Goal: Information Seeking & Learning: Find specific page/section

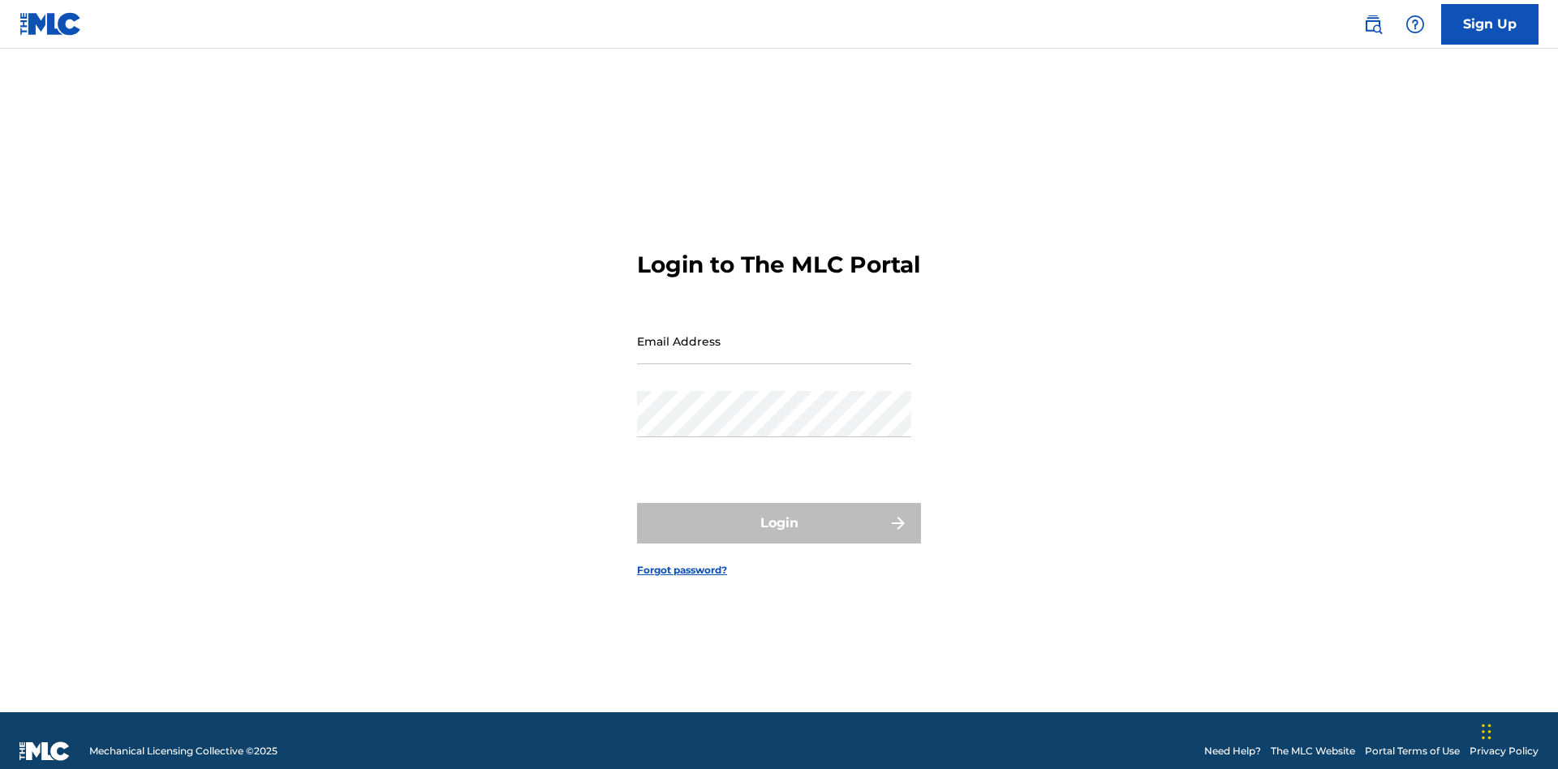
scroll to position [21, 0]
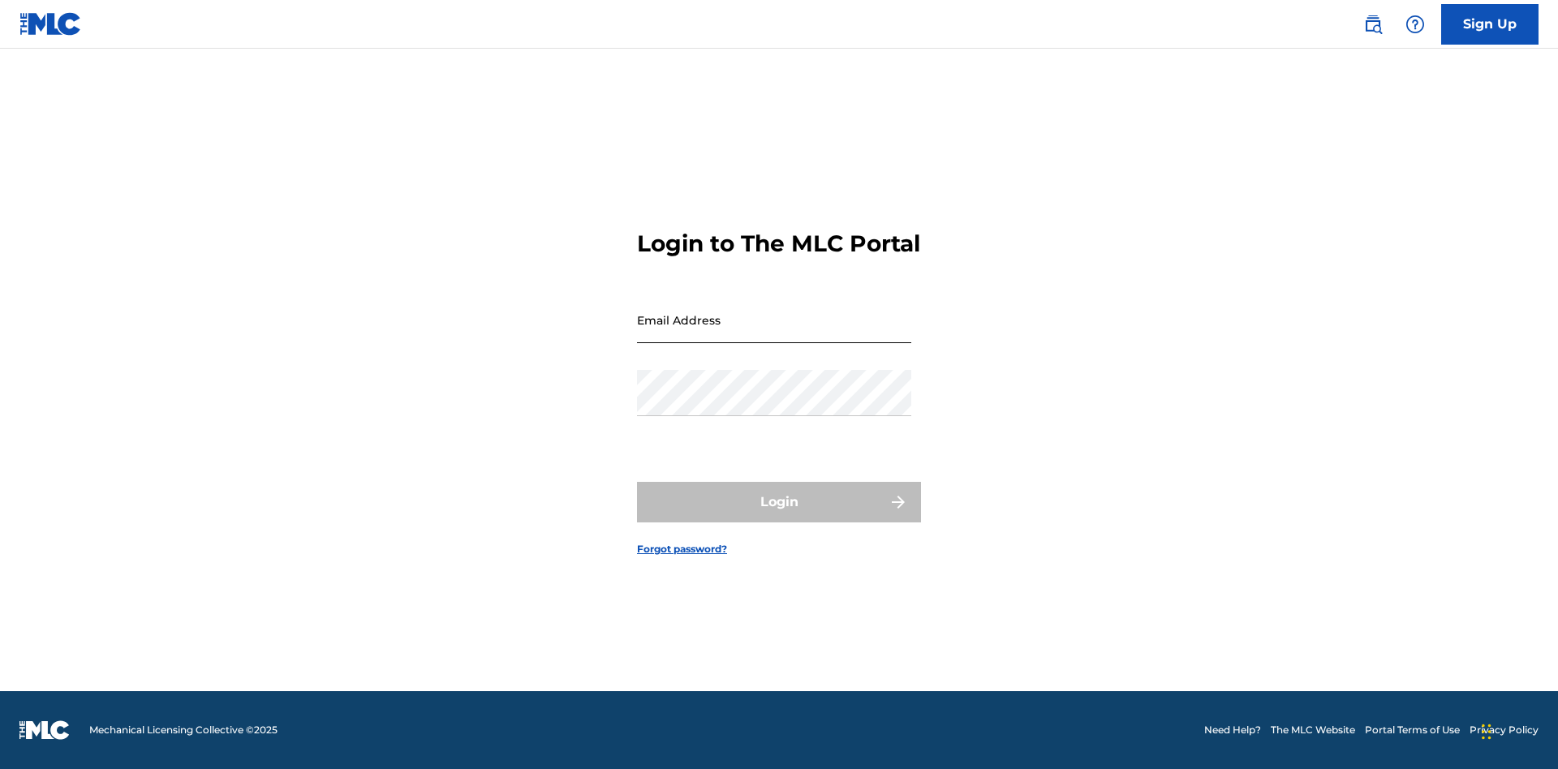
click at [774, 334] on input "Email Address" at bounding box center [774, 320] width 274 height 46
type input "[EMAIL_ADDRESS][DOMAIN_NAME]"
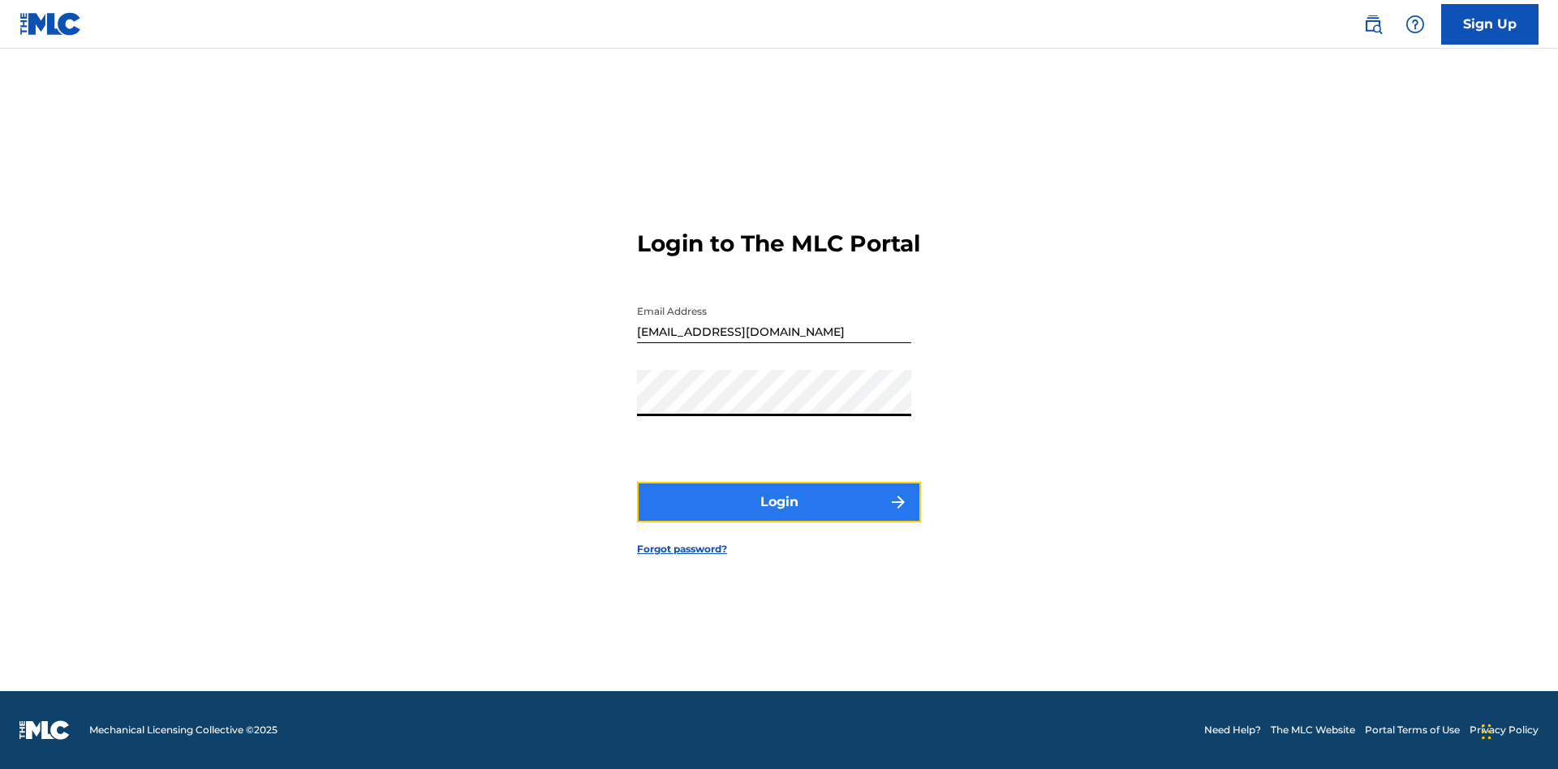
click at [779, 516] on button "Login" at bounding box center [779, 502] width 284 height 41
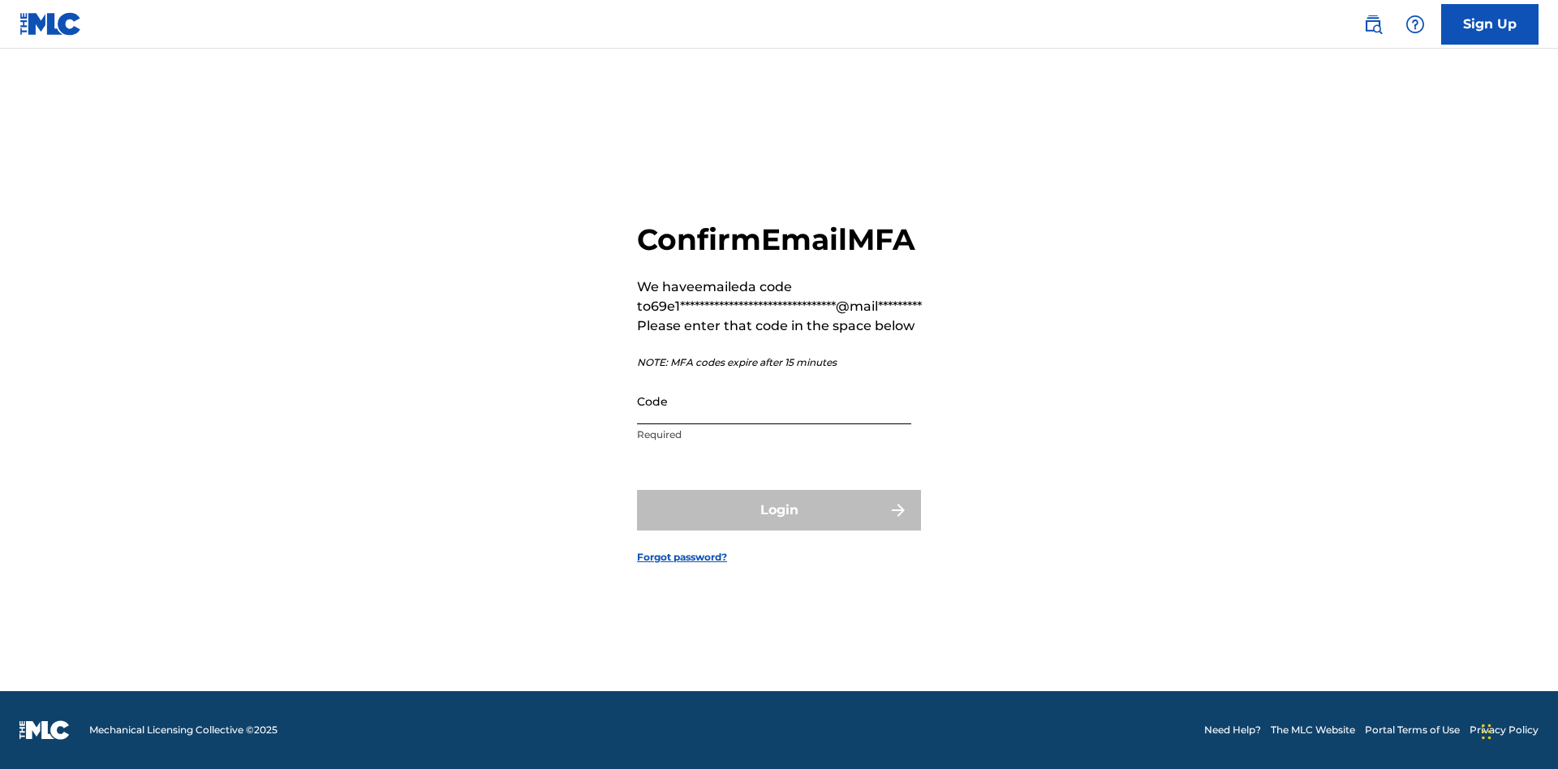
click at [774, 401] on input "Code" at bounding box center [774, 401] width 274 height 46
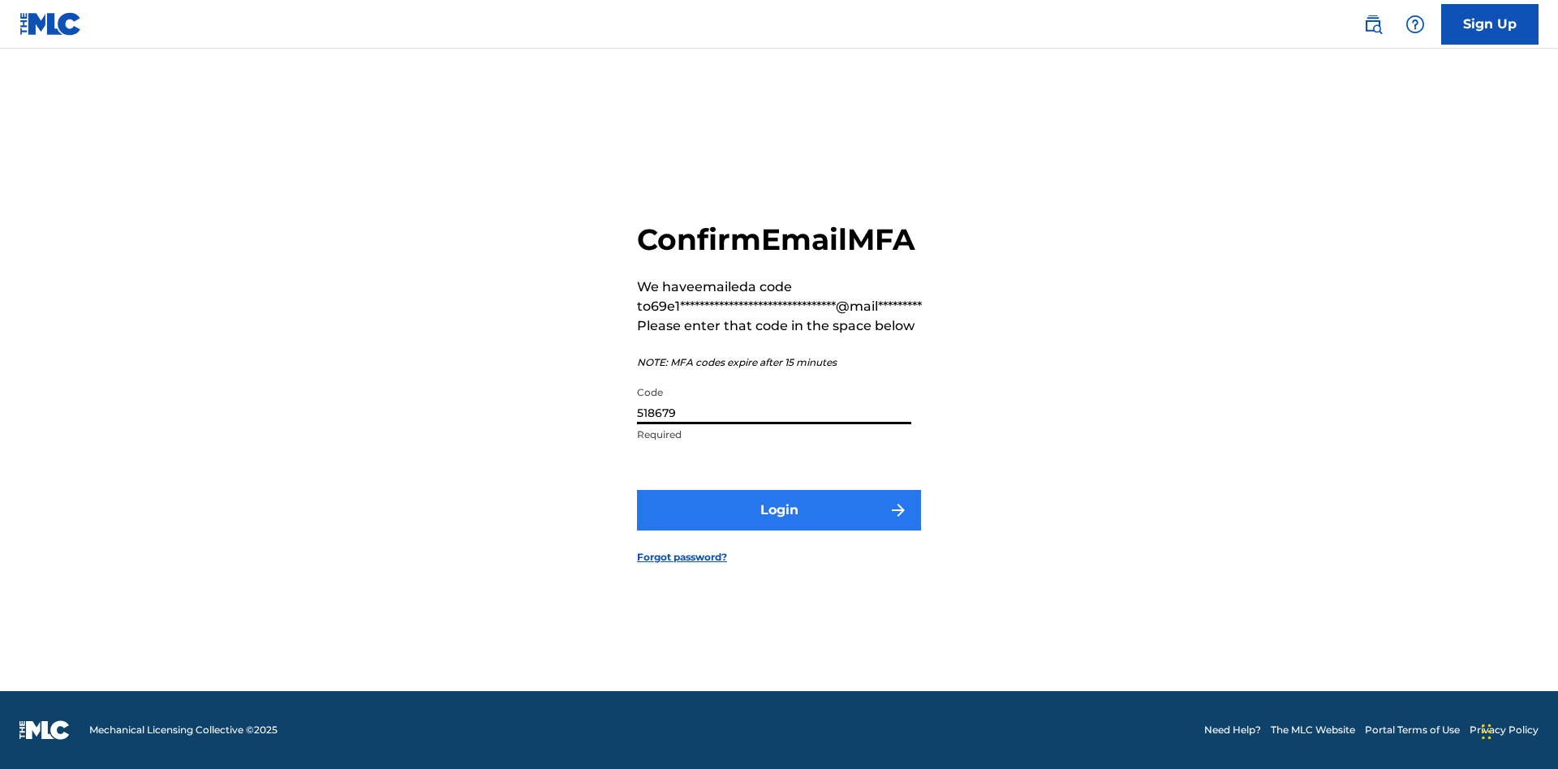
type input "518679"
click at [779, 510] on button "Login" at bounding box center [779, 510] width 284 height 41
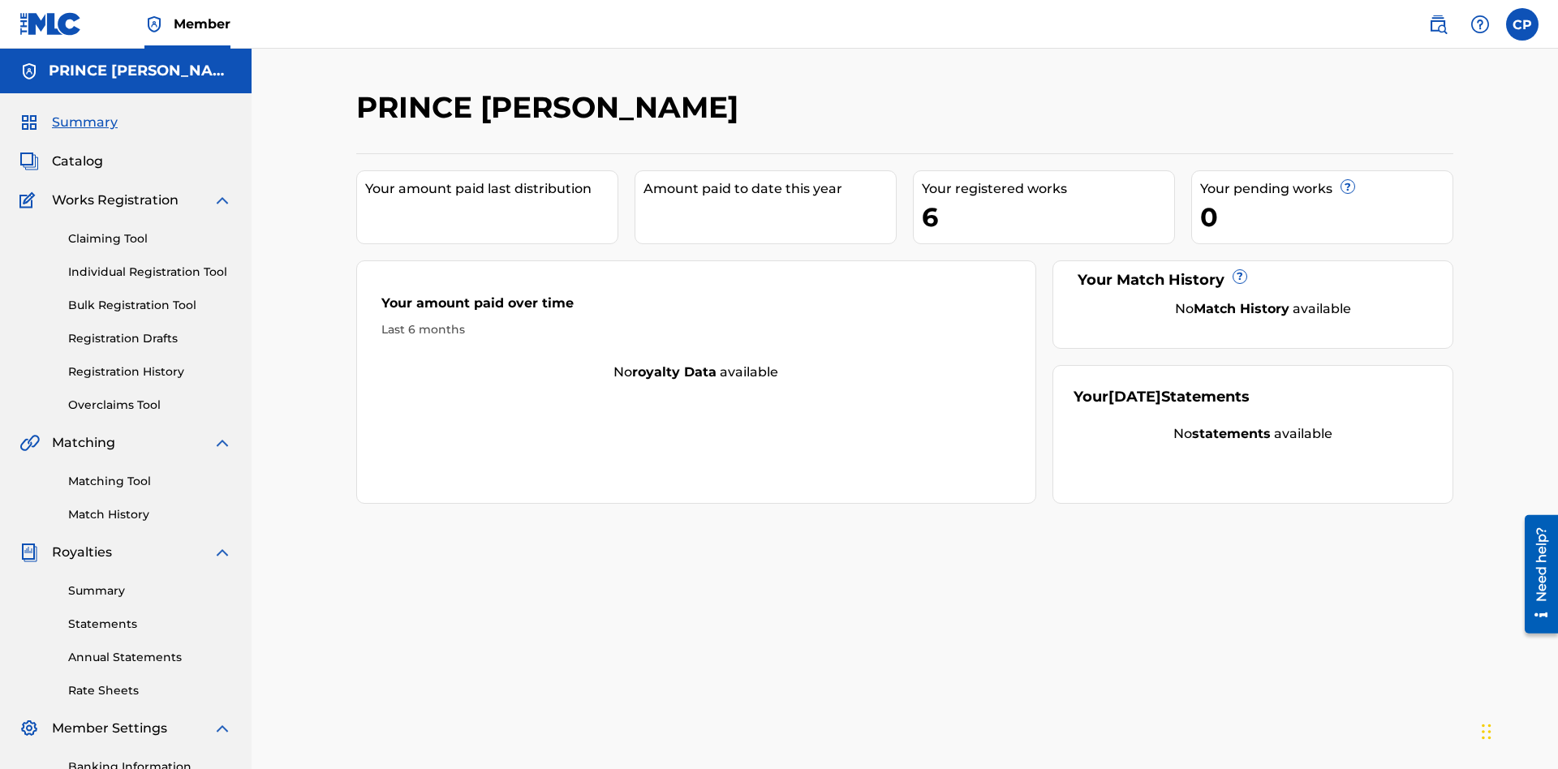
scroll to position [54, 0]
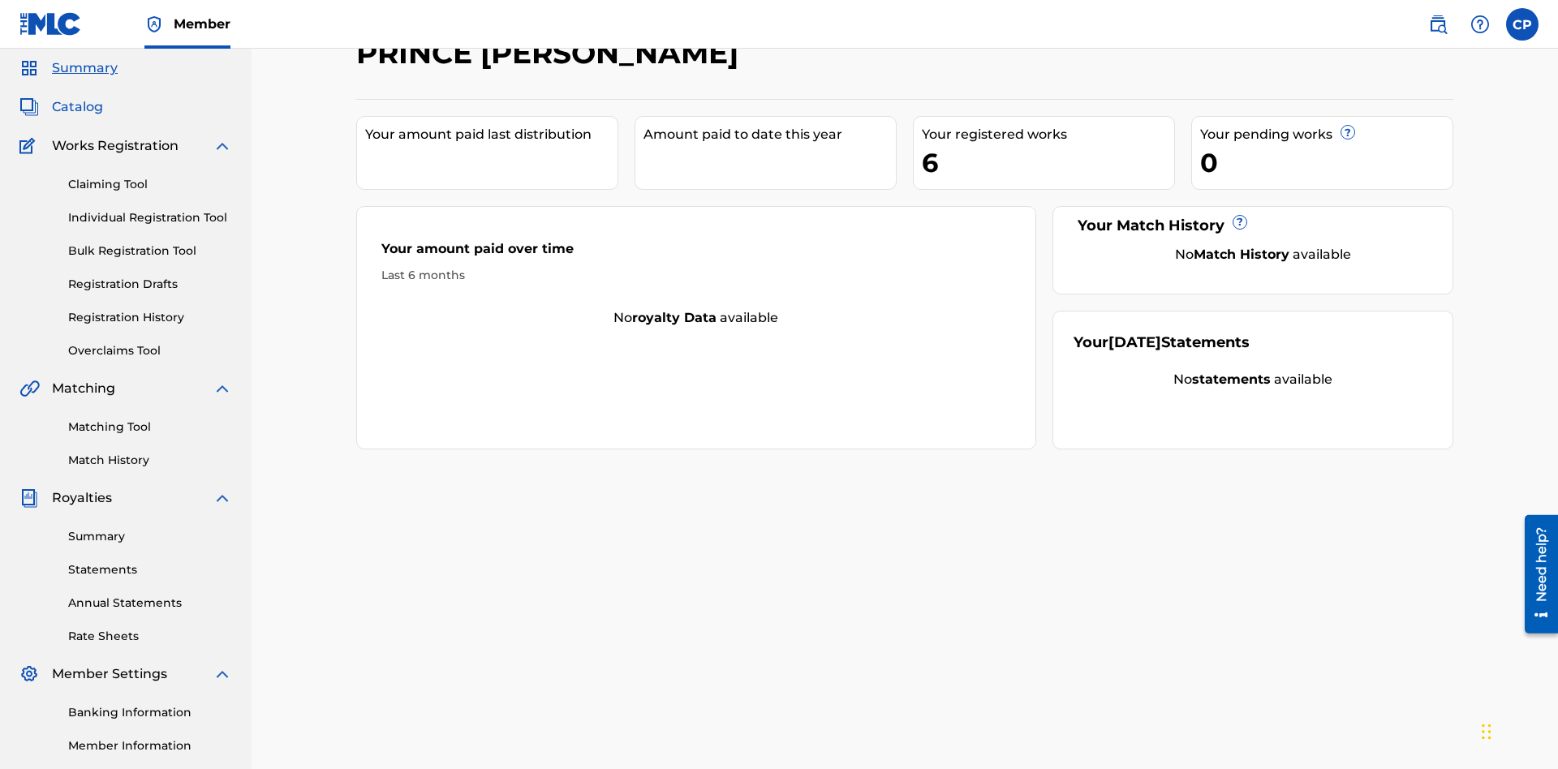
click at [77, 107] on span "Catalog" at bounding box center [77, 106] width 51 height 19
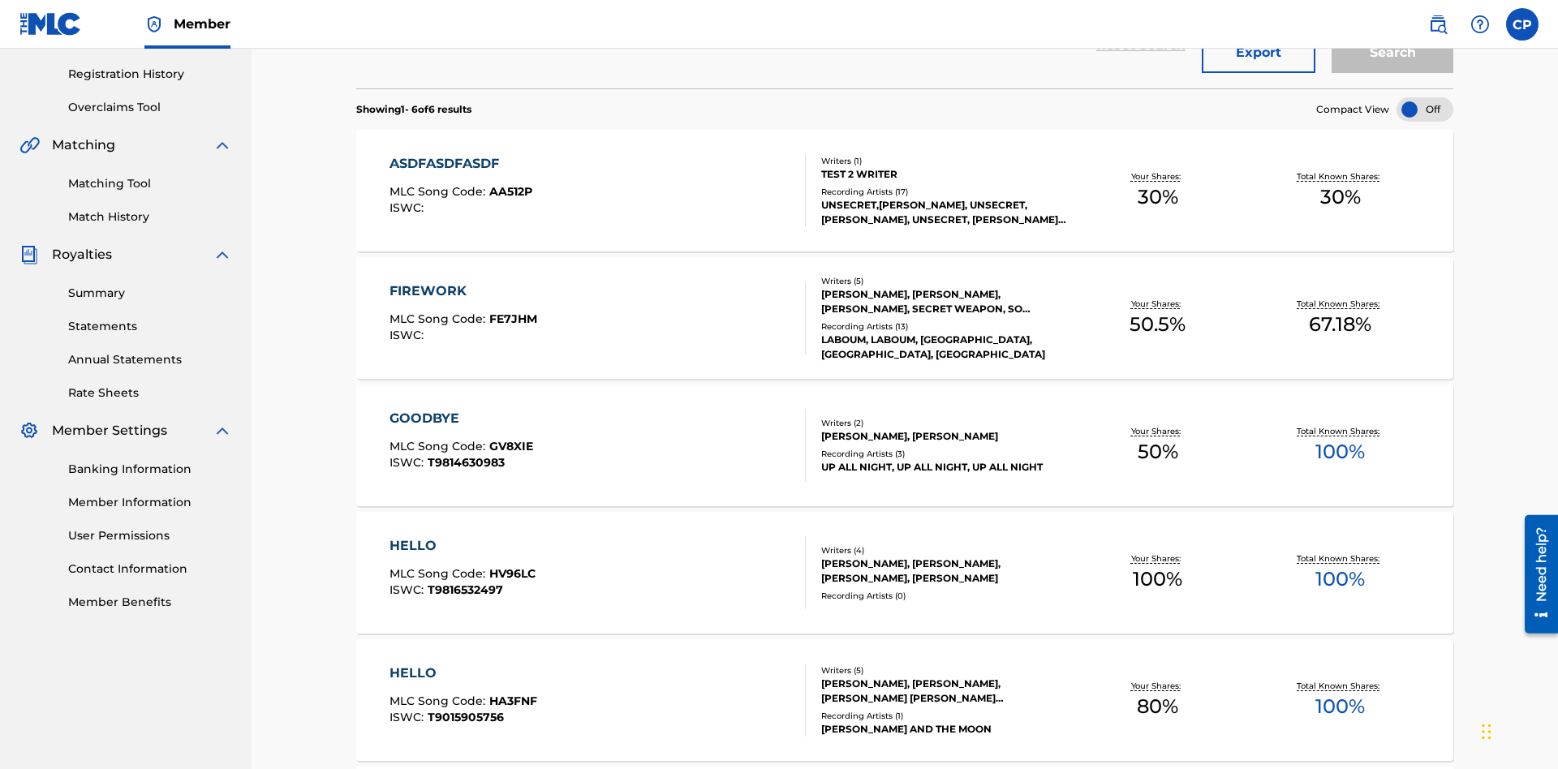
scroll to position [64, 0]
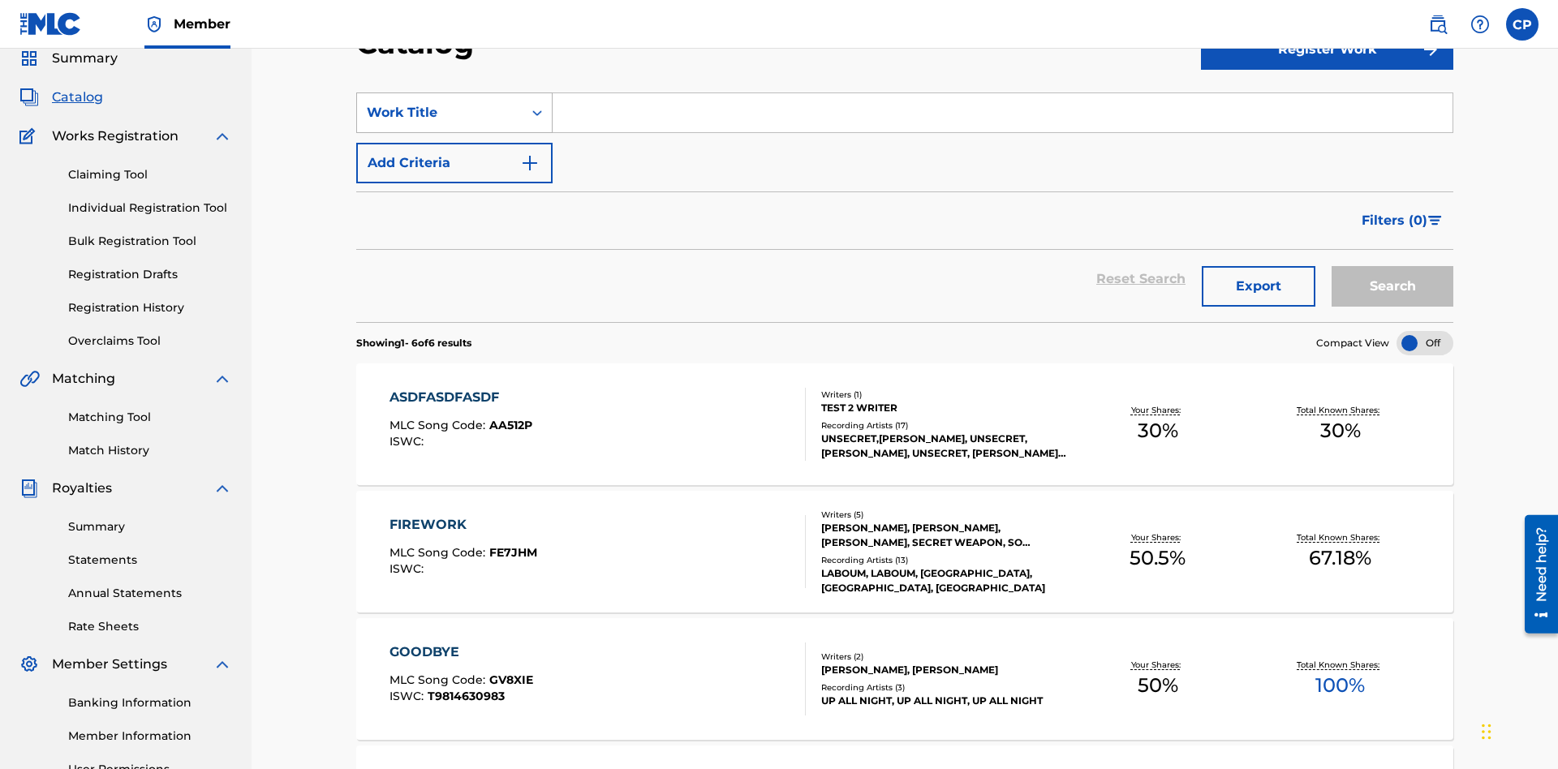
click at [440, 113] on div "Work Title" at bounding box center [440, 112] width 146 height 19
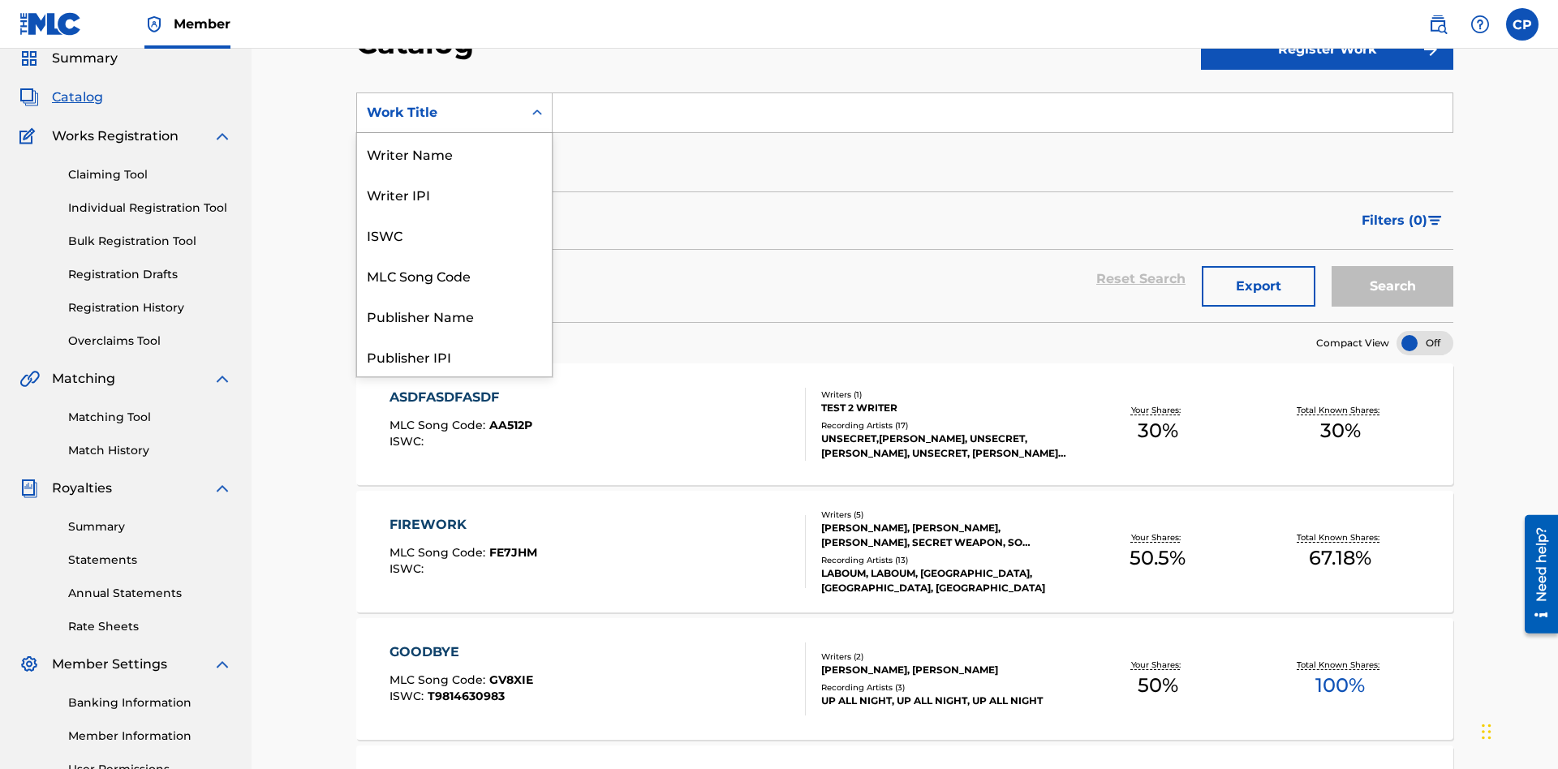
scroll to position [243, 0]
click at [454, 356] on div "Work Title" at bounding box center [454, 356] width 195 height 41
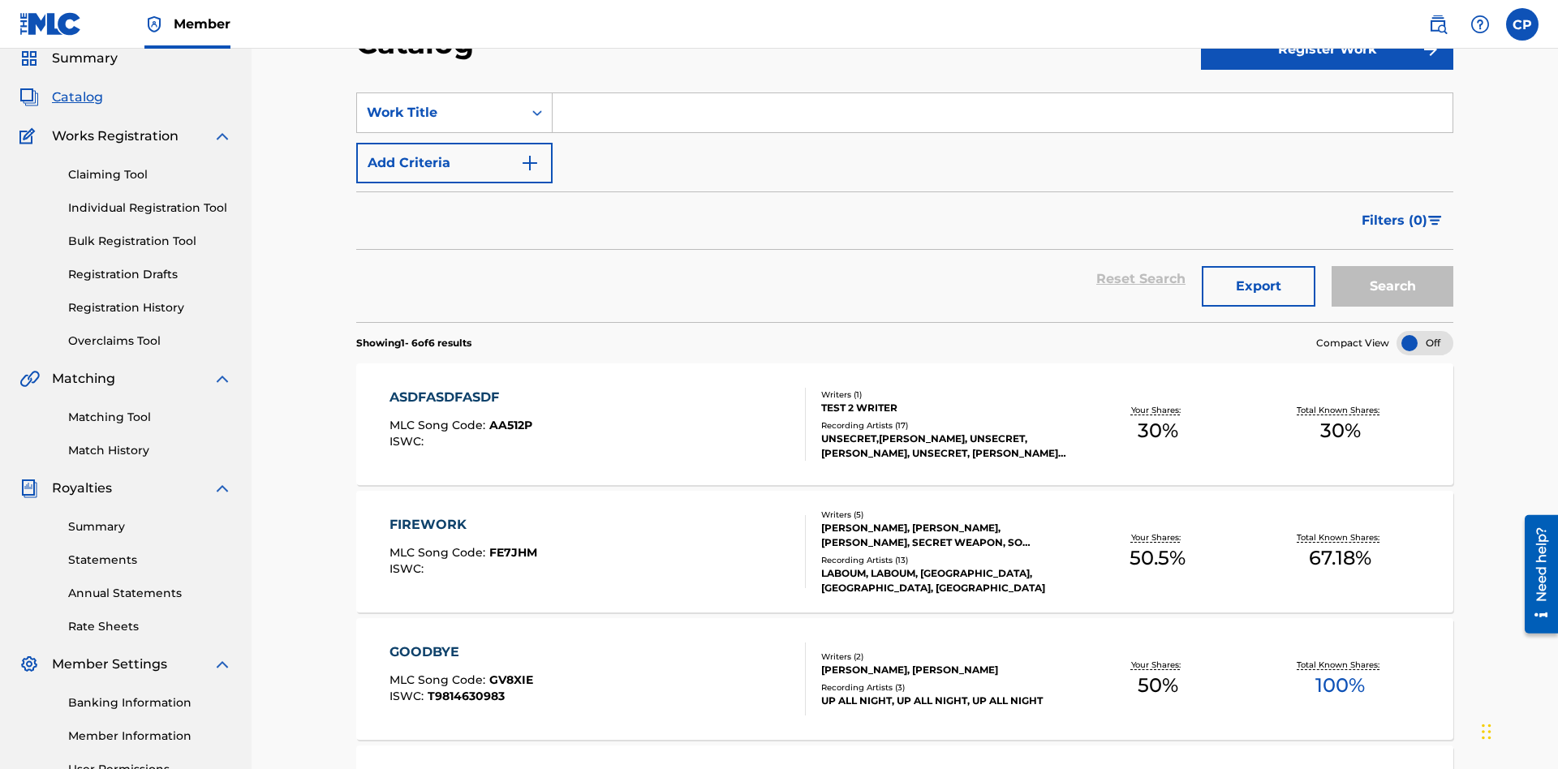
scroll to position [60, 0]
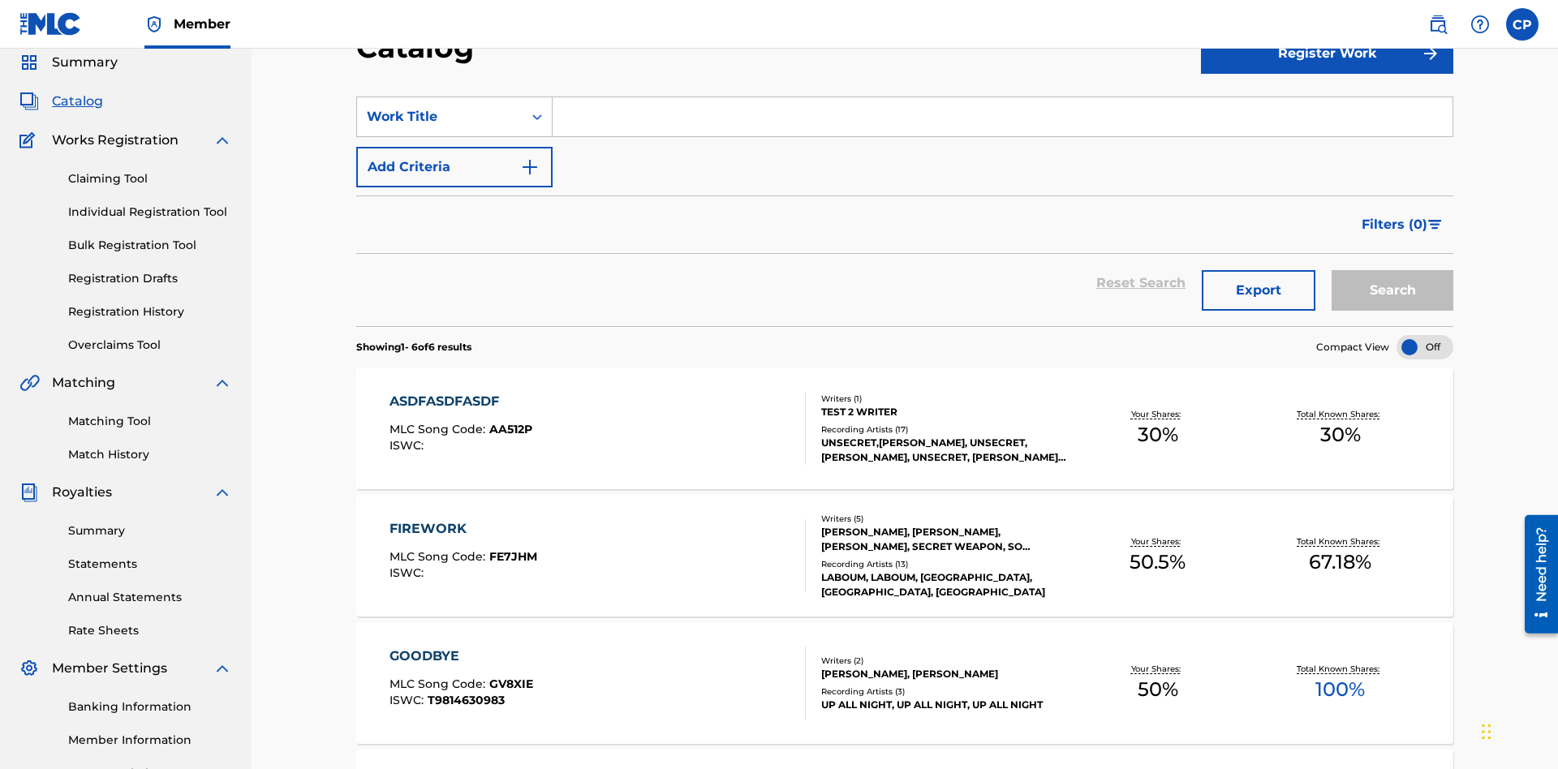
click at [1002, 117] on input "Search Form" at bounding box center [1003, 116] width 900 height 39
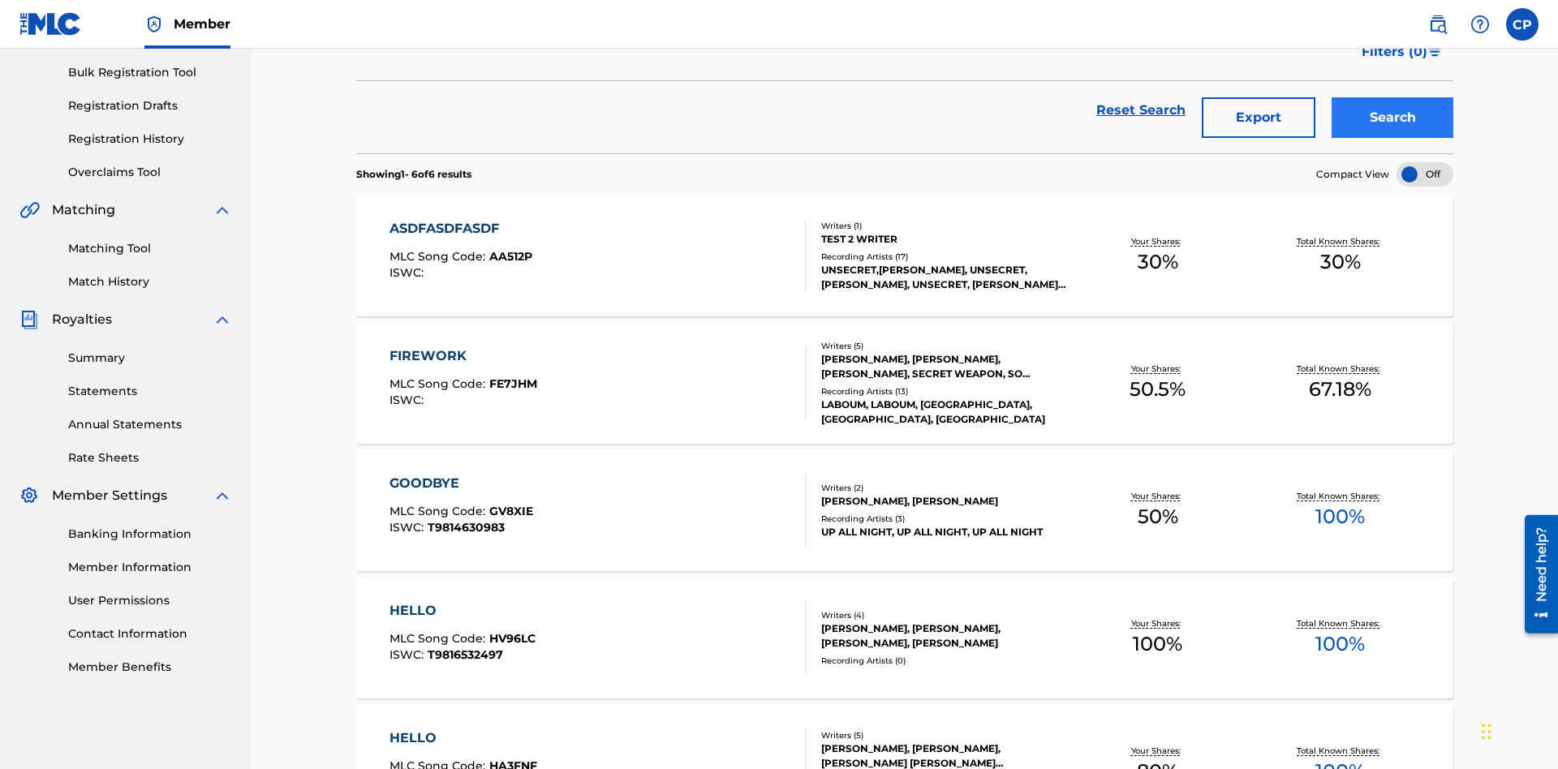
type input "HELLO"
click at [1393, 118] on button "Search" at bounding box center [1393, 117] width 122 height 41
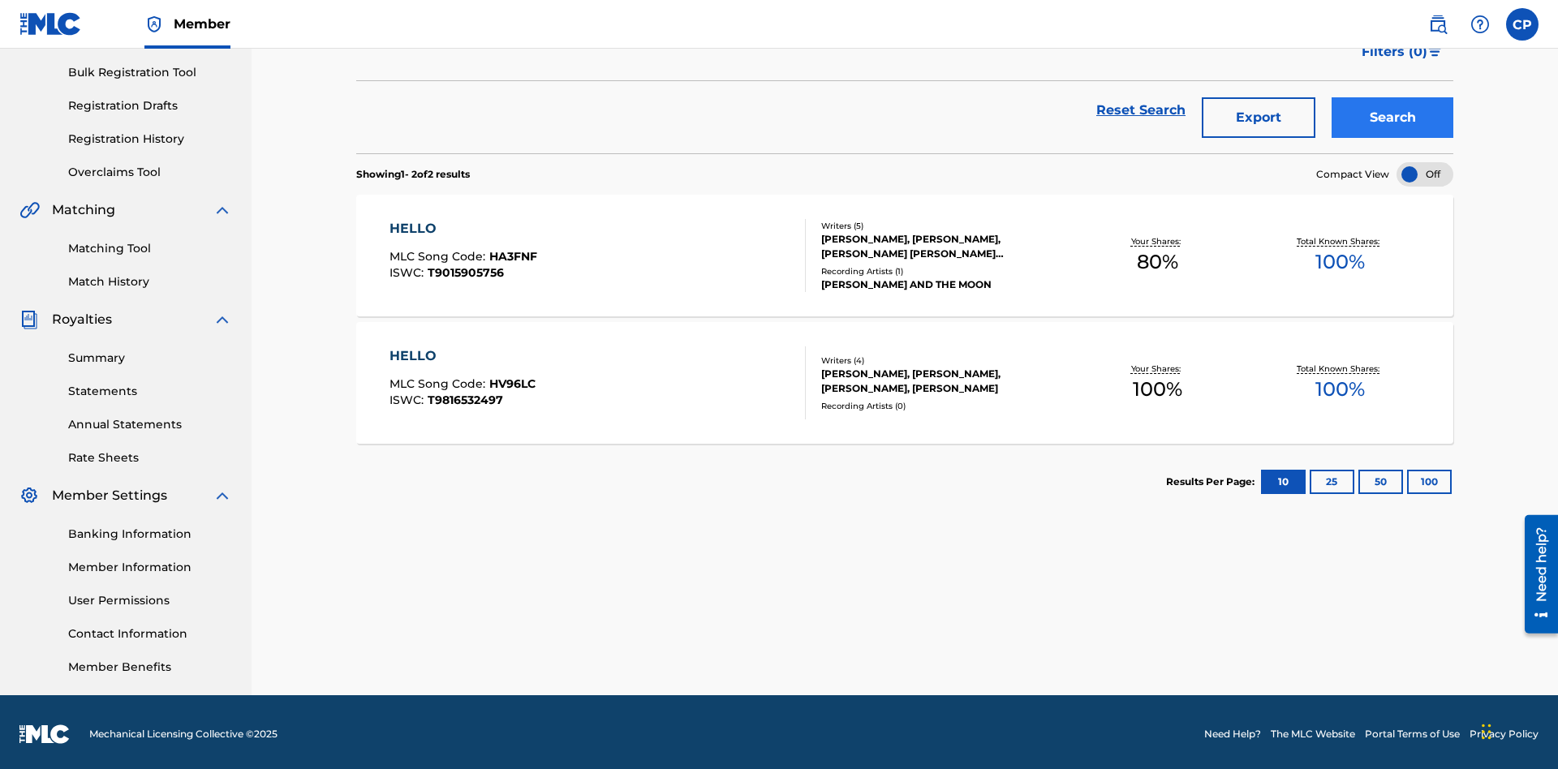
scroll to position [237, 0]
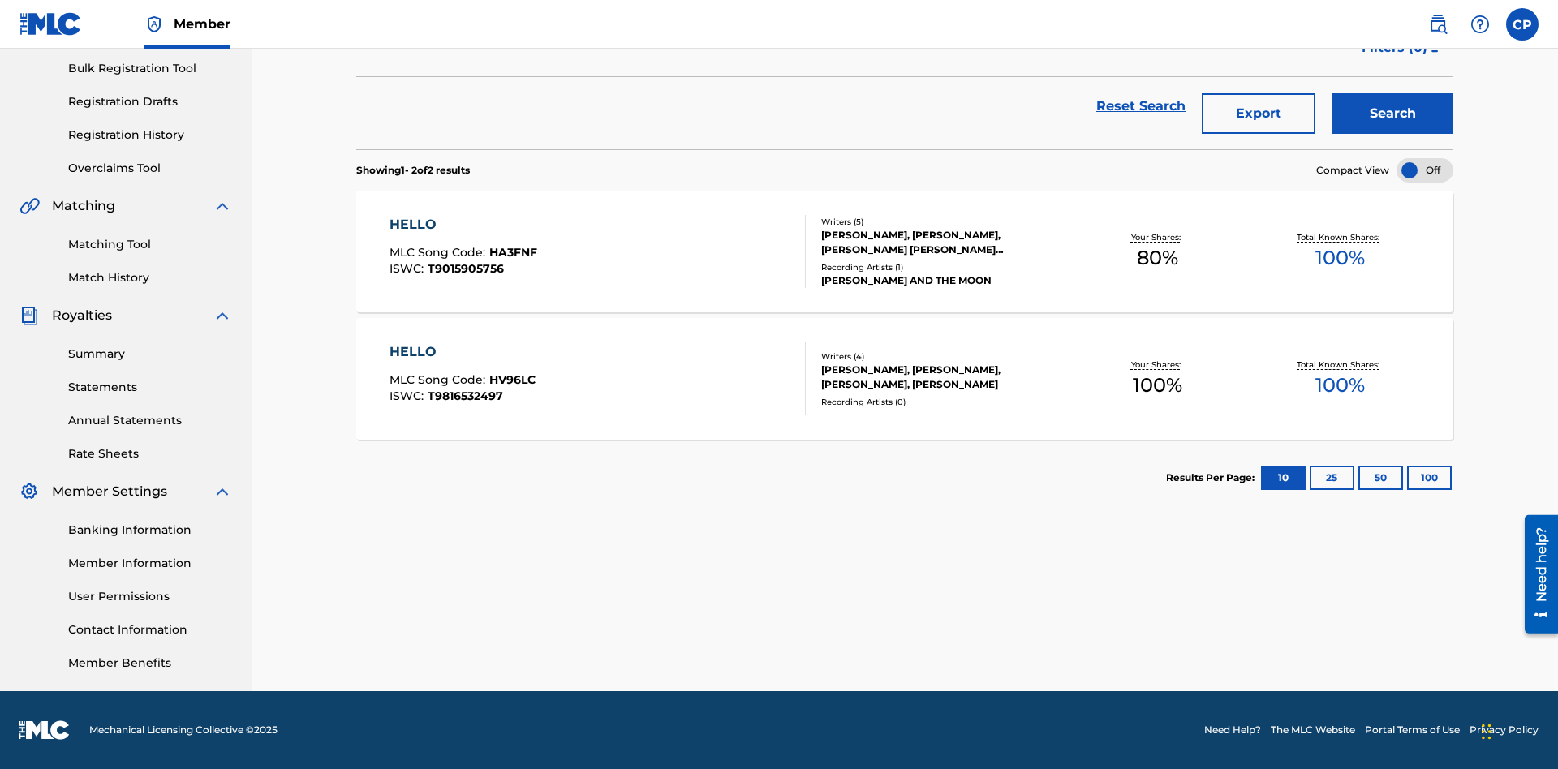
click at [511, 252] on span "HA3FNF" at bounding box center [513, 252] width 48 height 15
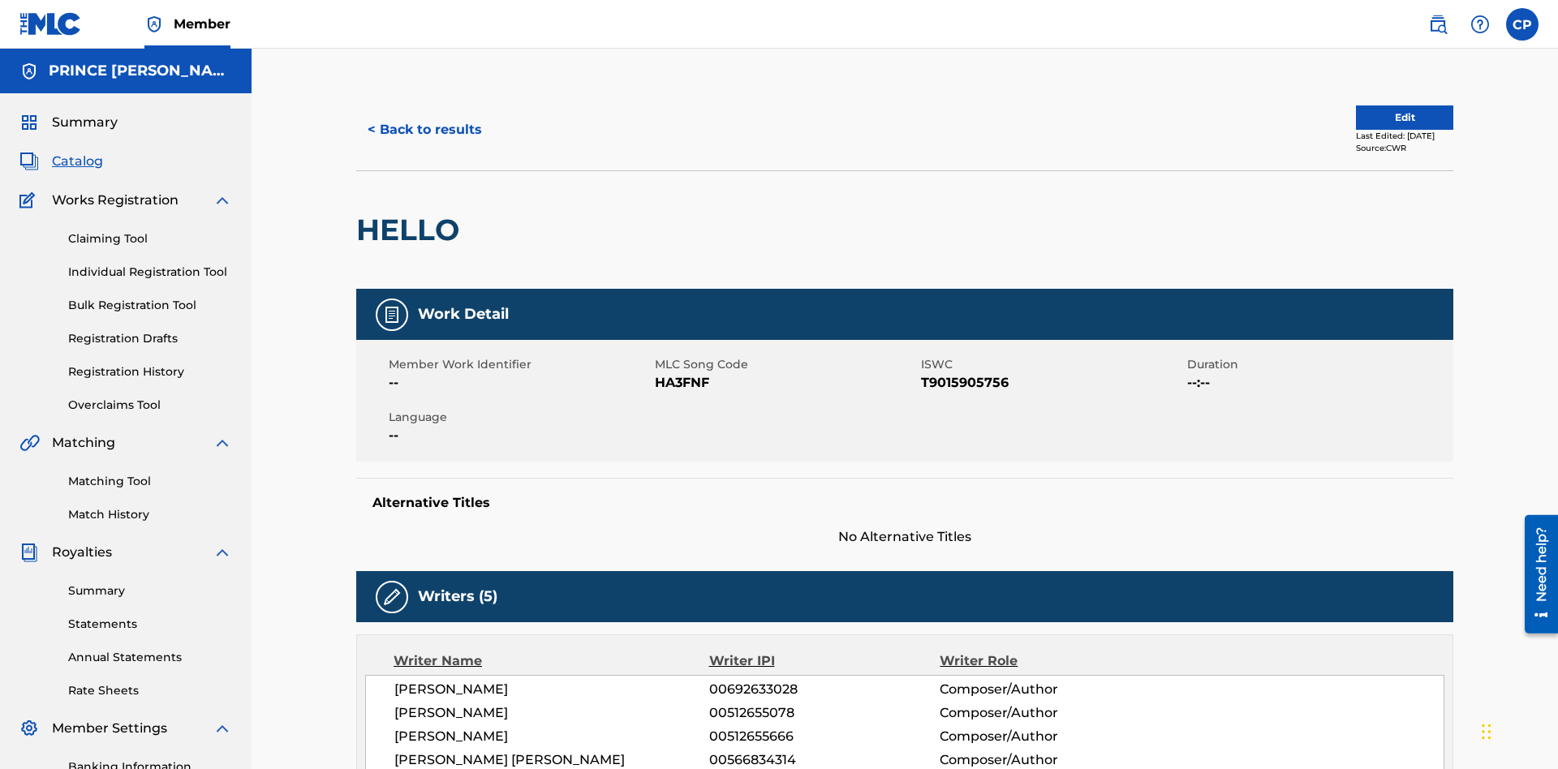
scroll to position [908, 0]
